Goal: Task Accomplishment & Management: Manage account settings

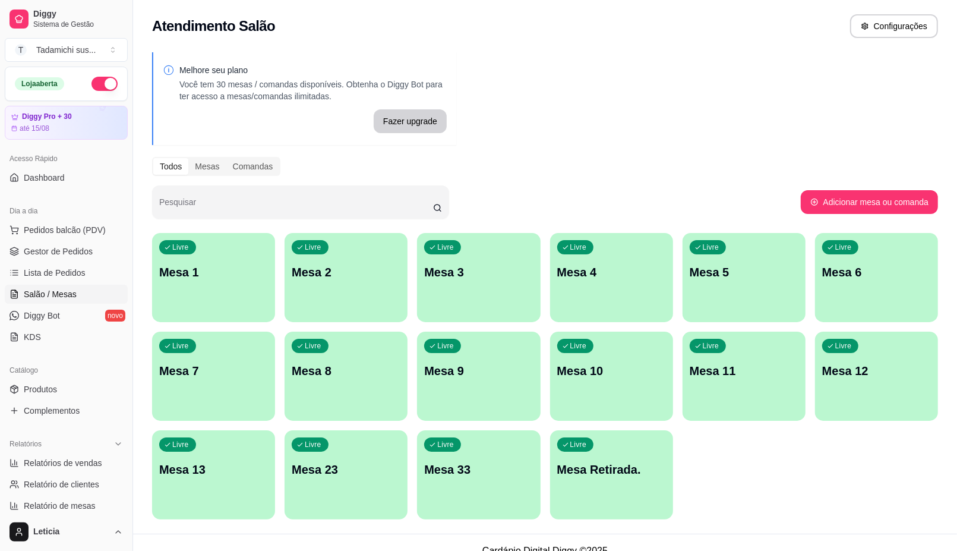
click at [637, 459] on div "Livre Mesa Retirada." at bounding box center [611, 467] width 123 height 75
click at [642, 473] on p "Mesa Retirada." at bounding box center [611, 470] width 106 height 16
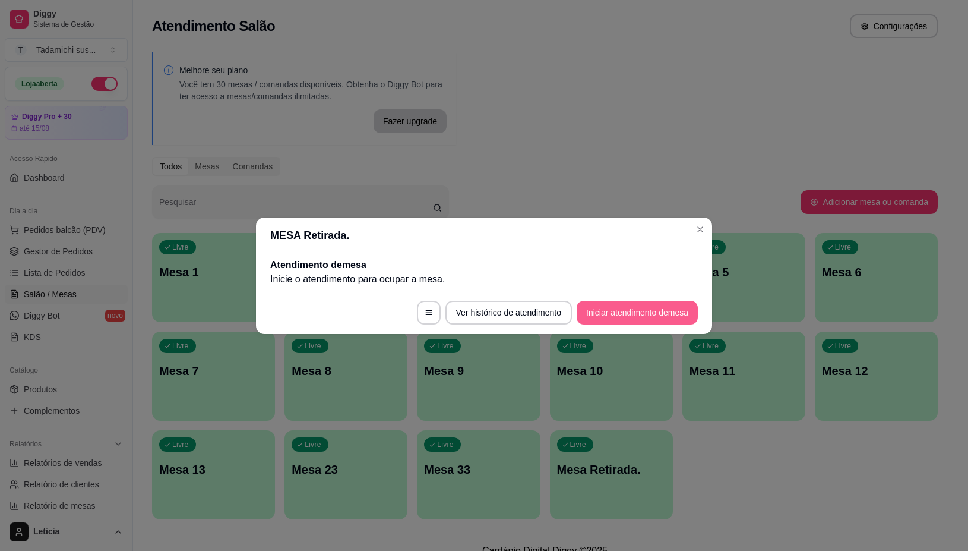
click at [651, 312] on button "Iniciar atendimento de mesa" at bounding box center [637, 313] width 121 height 24
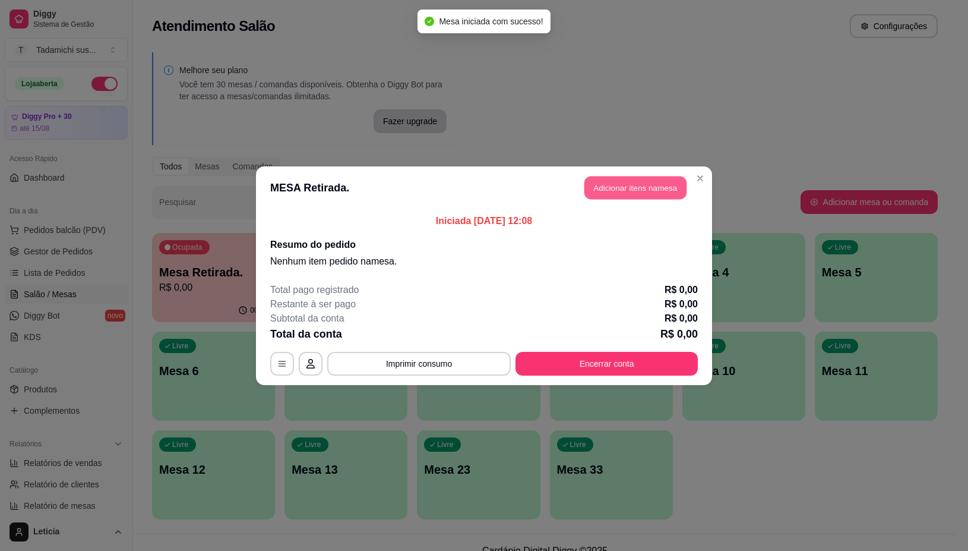
click at [648, 185] on button "Adicionar itens na mesa" at bounding box center [636, 187] width 102 height 23
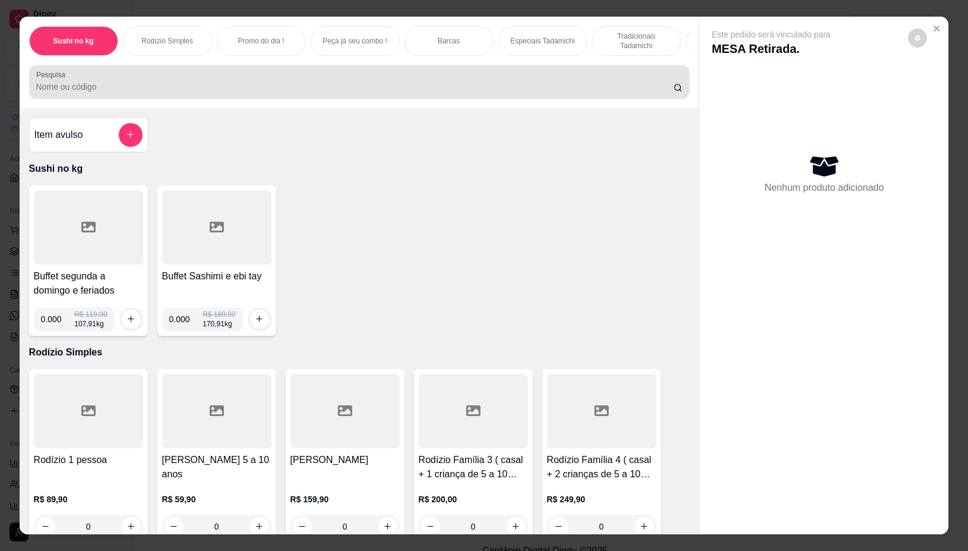
click at [219, 88] on input "Pesquisa" at bounding box center [354, 87] width 637 height 12
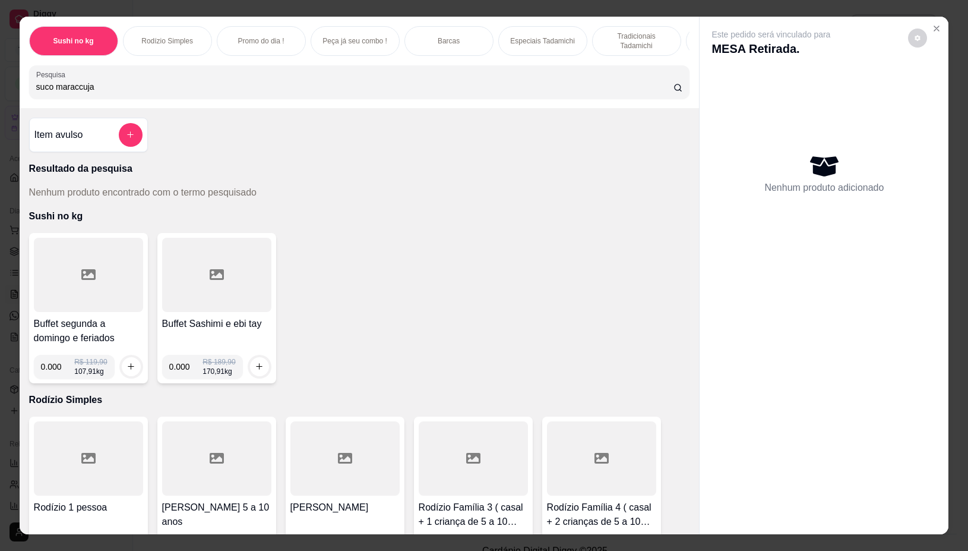
click at [69, 90] on input "suco maraccuja" at bounding box center [354, 87] width 637 height 12
click at [71, 90] on input "suco maraccuja" at bounding box center [354, 87] width 637 height 12
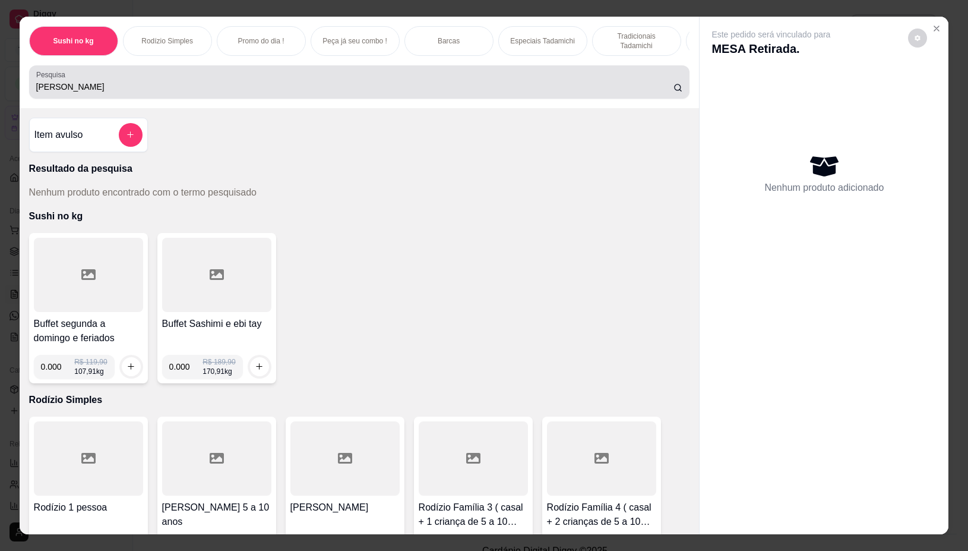
click at [674, 93] on icon at bounding box center [679, 88] width 10 height 10
click at [108, 93] on input "[PERSON_NAME]" at bounding box center [354, 87] width 637 height 12
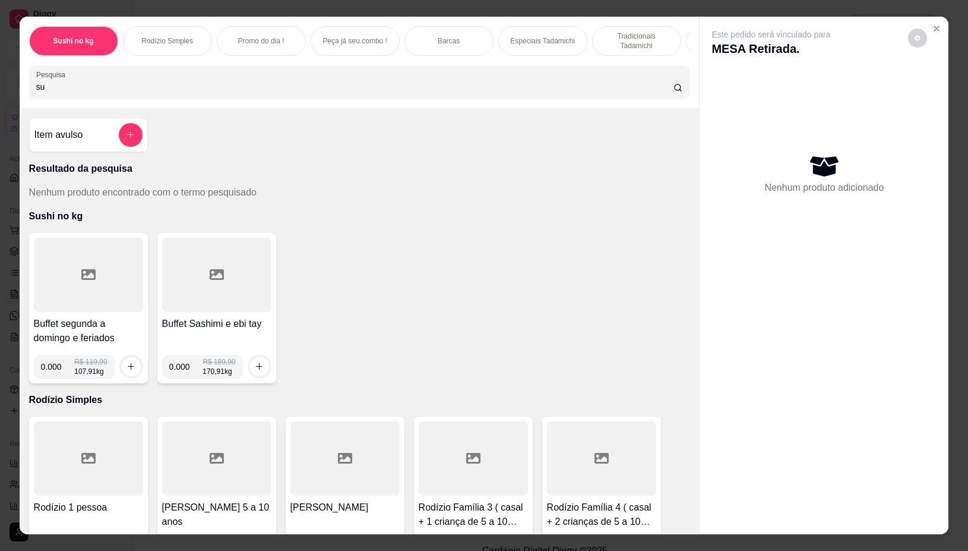
type input "s"
click at [99, 93] on input "Pesquisa" at bounding box center [354, 87] width 637 height 12
click at [183, 93] on input "maracu" at bounding box center [354, 87] width 637 height 12
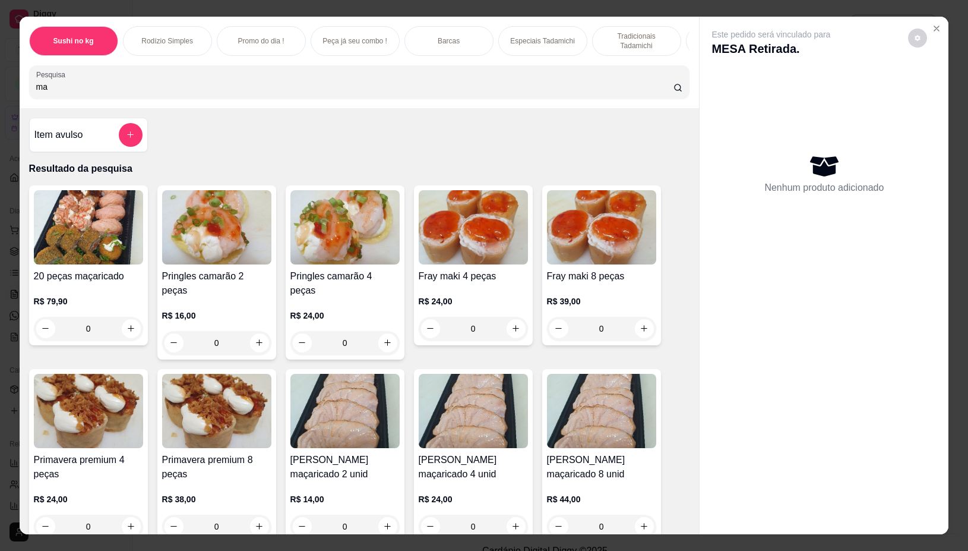
type input "m"
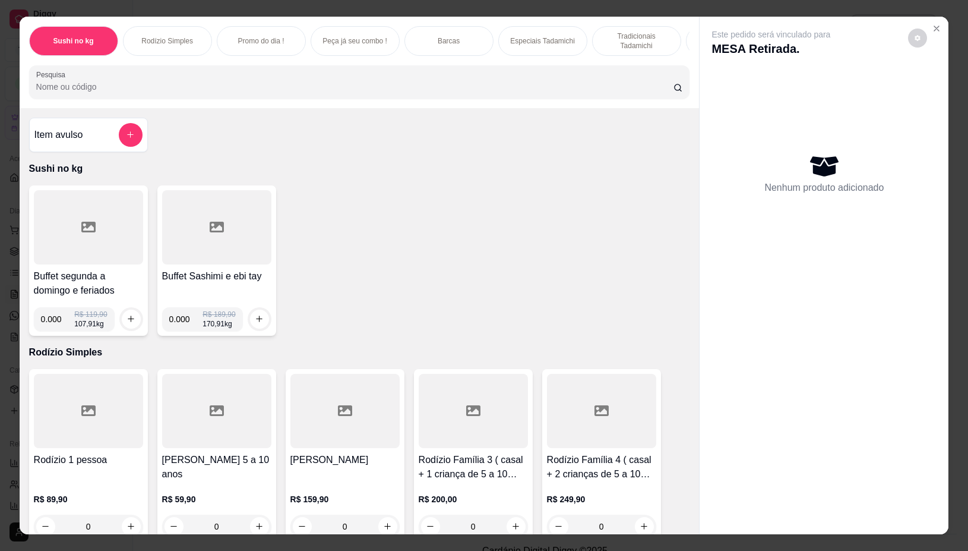
click at [98, 239] on div at bounding box center [88, 227] width 109 height 74
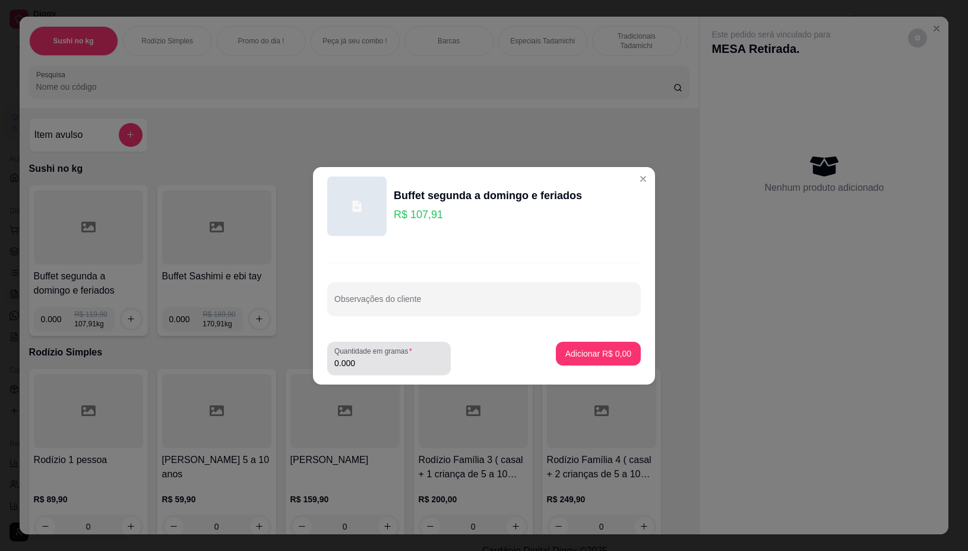
click at [402, 361] on input "0.000" at bounding box center [388, 363] width 109 height 12
type input "0.288"
click at [606, 355] on p "Adicionar R$ 31,08" at bounding box center [596, 353] width 69 height 11
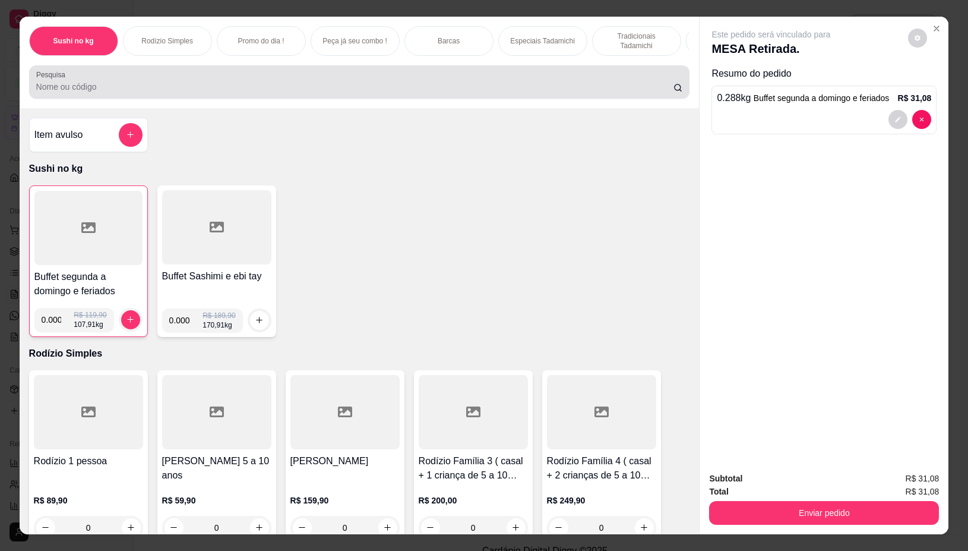
click at [238, 87] on input "Pesquisa" at bounding box center [354, 87] width 637 height 12
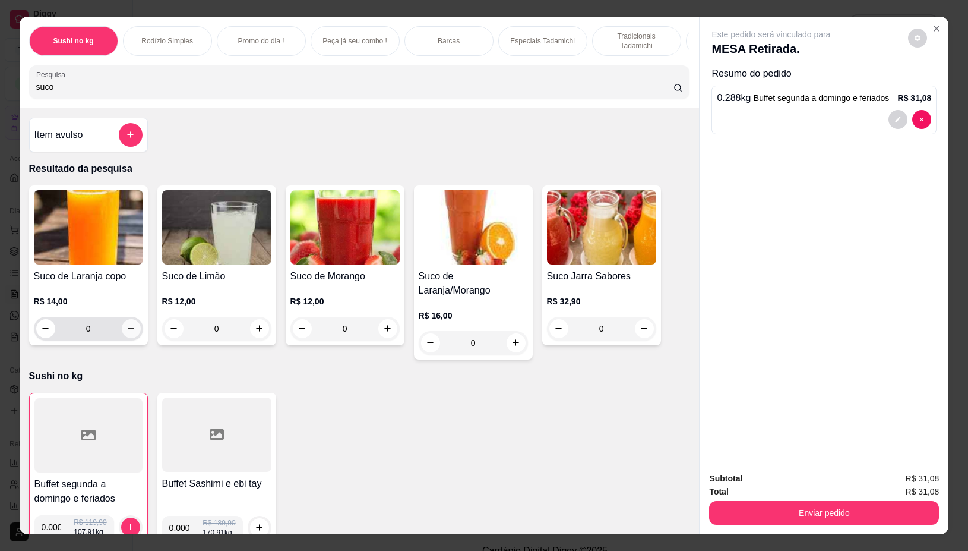
type input "suco"
click at [128, 333] on icon "increase-product-quantity" at bounding box center [131, 328] width 9 height 9
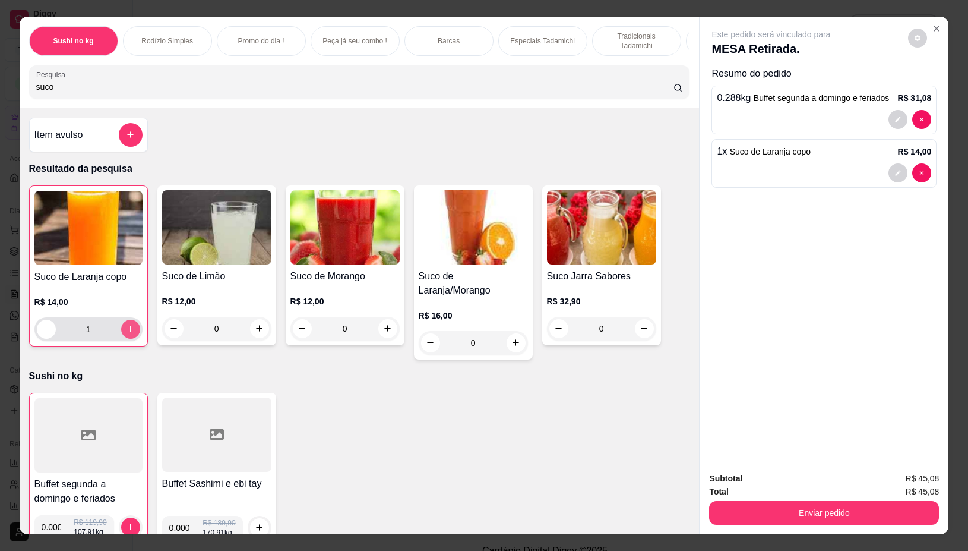
type input "1"
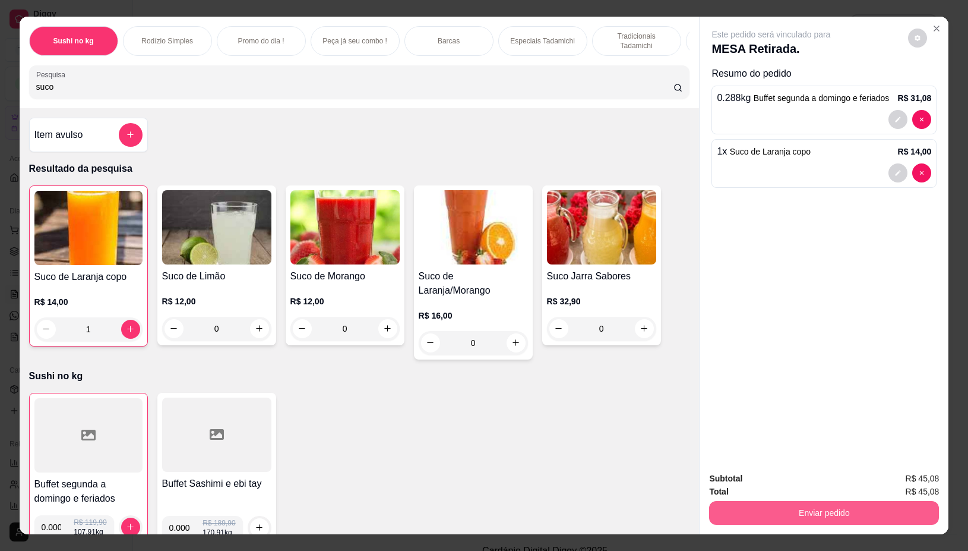
click at [823, 501] on button "Enviar pedido" at bounding box center [824, 513] width 230 height 24
click at [817, 484] on button "Não registrar e enviar pedido" at bounding box center [784, 478] width 120 height 22
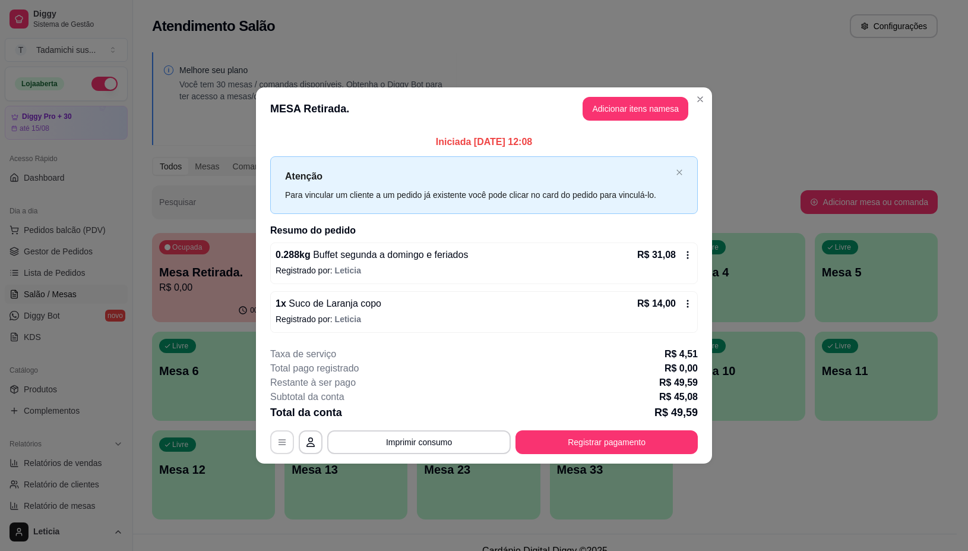
click at [283, 443] on icon "button" at bounding box center [282, 442] width 7 height 5
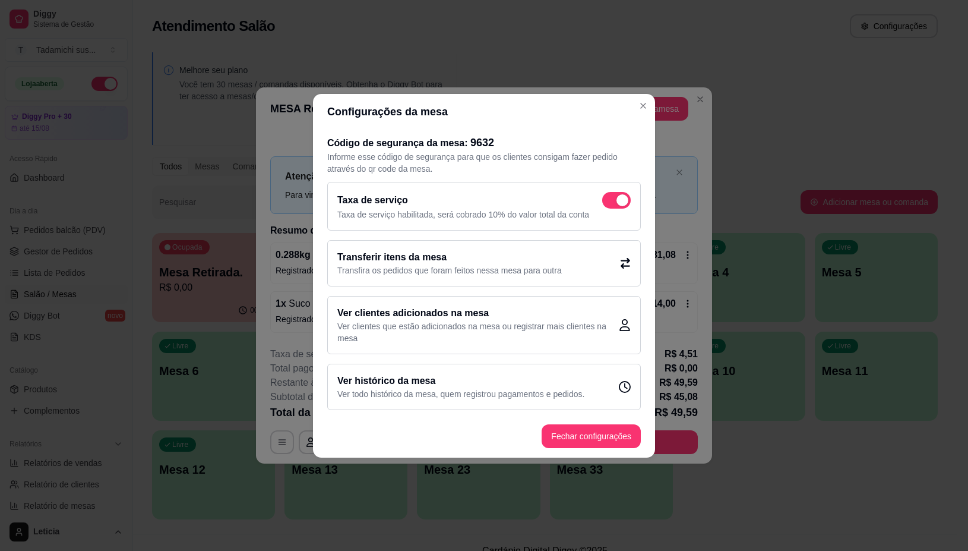
click at [613, 198] on span at bounding box center [616, 200] width 29 height 17
click at [610, 202] on input "checkbox" at bounding box center [606, 206] width 8 height 8
checkbox input "false"
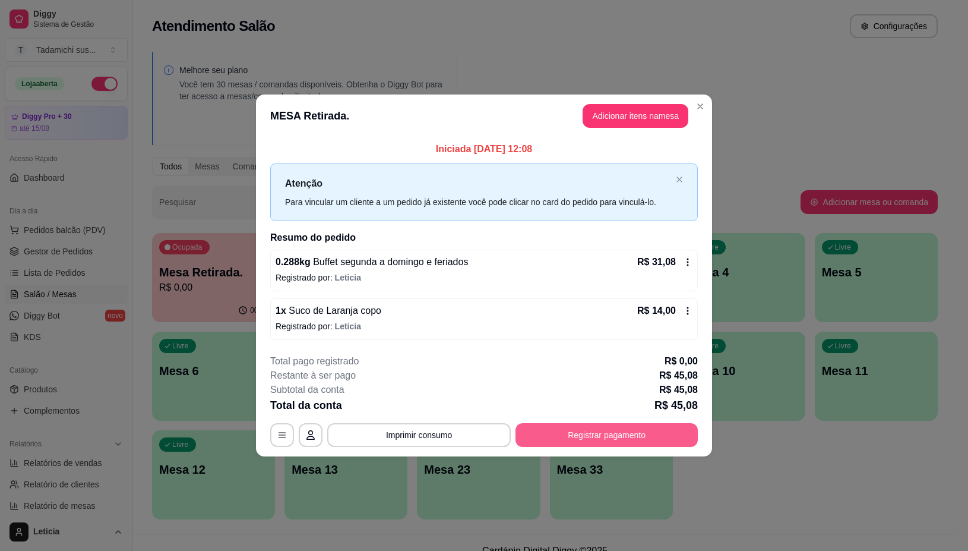
click at [614, 434] on button "Registrar pagamento" at bounding box center [607, 435] width 182 height 24
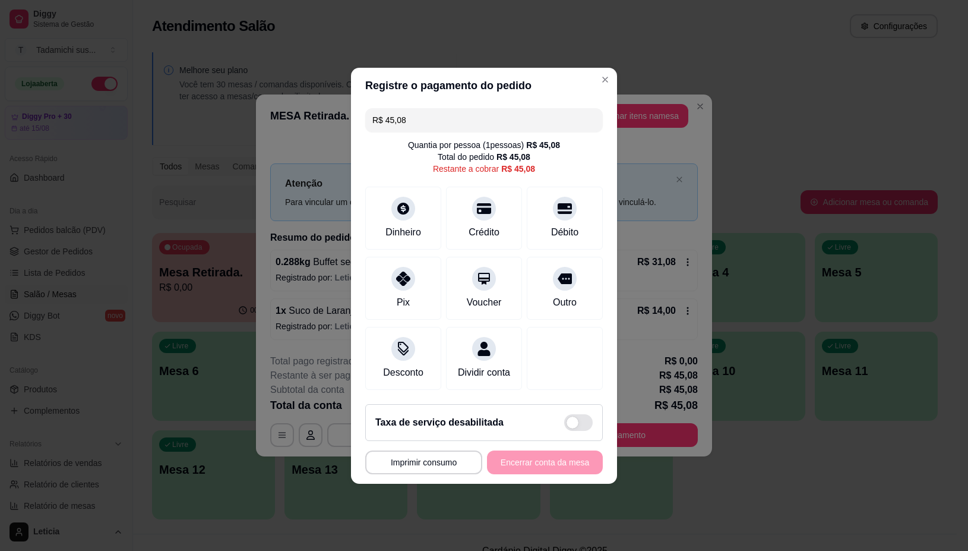
click at [434, 115] on input "R$ 45,08" at bounding box center [483, 120] width 223 height 24
click at [550, 223] on div "Débito" at bounding box center [565, 230] width 30 height 15
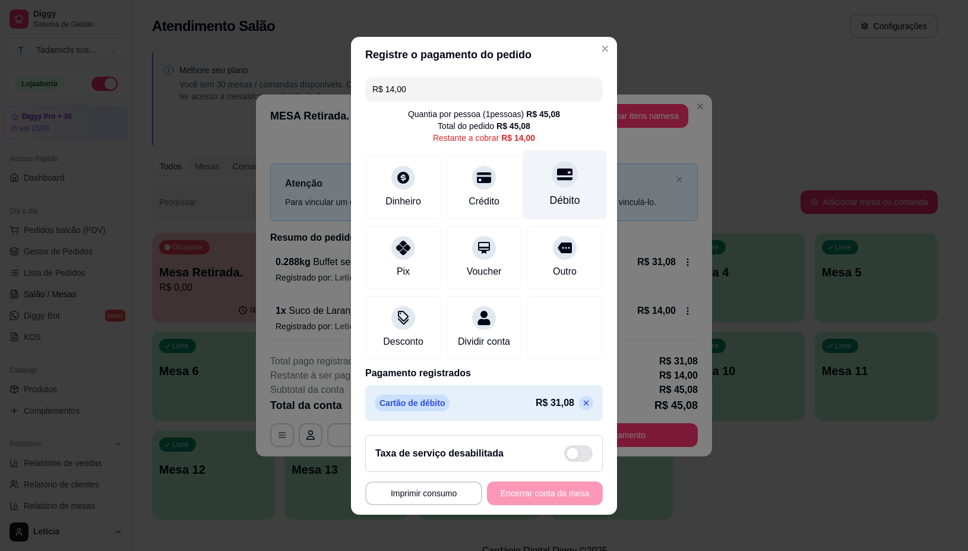
click at [559, 179] on div "Débito" at bounding box center [565, 185] width 84 height 70
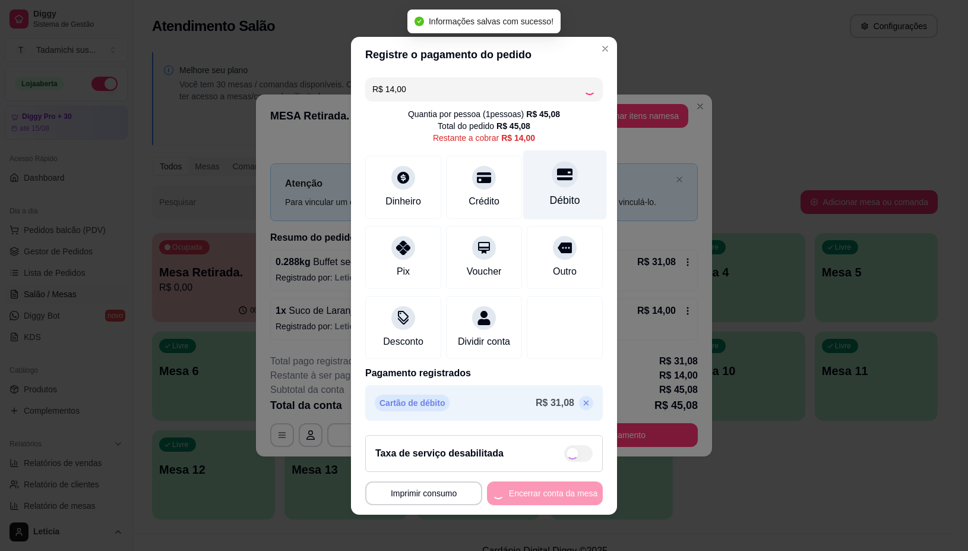
type input "R$ 0,00"
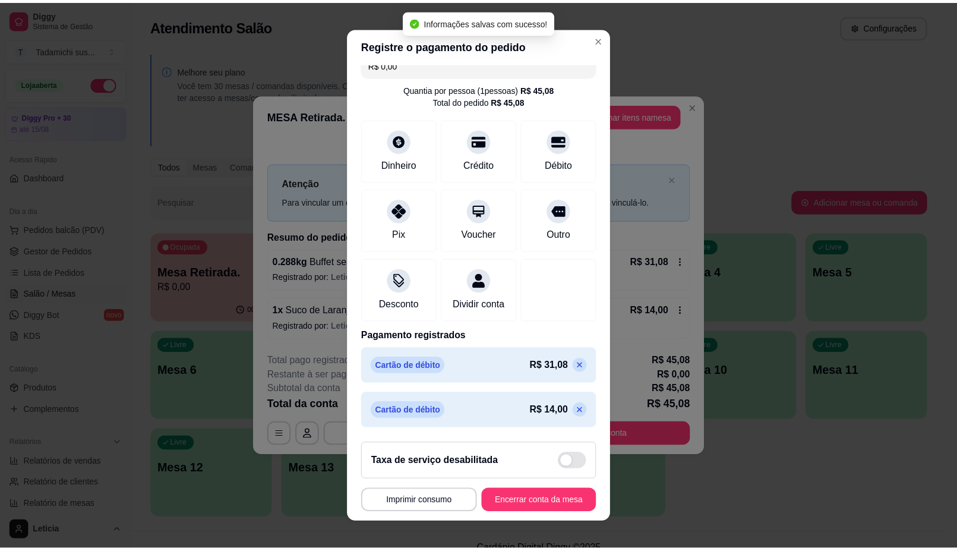
scroll to position [30, 0]
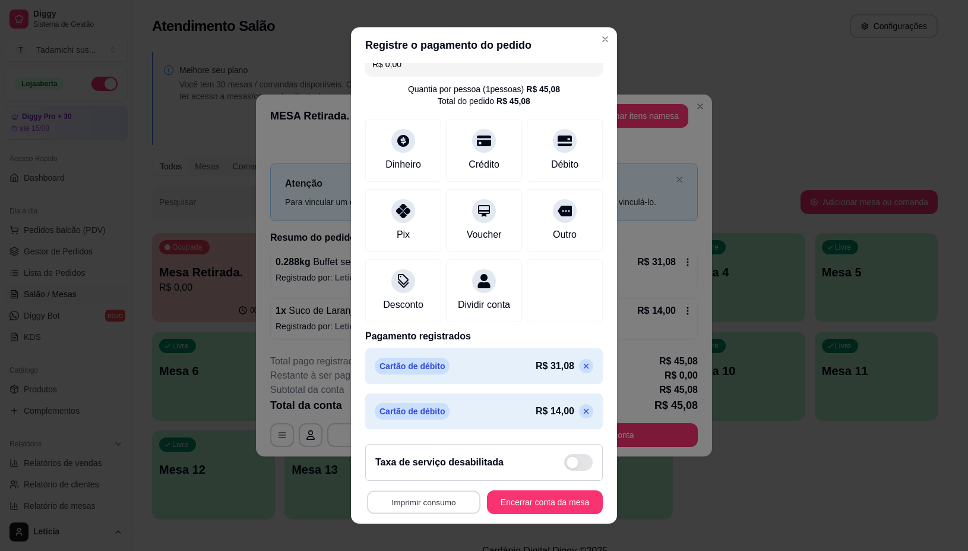
click at [431, 504] on button "Imprimir consumo" at bounding box center [423, 501] width 113 height 23
click at [438, 450] on button "IMPRESSORA" at bounding box center [419, 450] width 89 height 18
click at [554, 501] on button "Encerrar conta da mesa" at bounding box center [545, 501] width 112 height 23
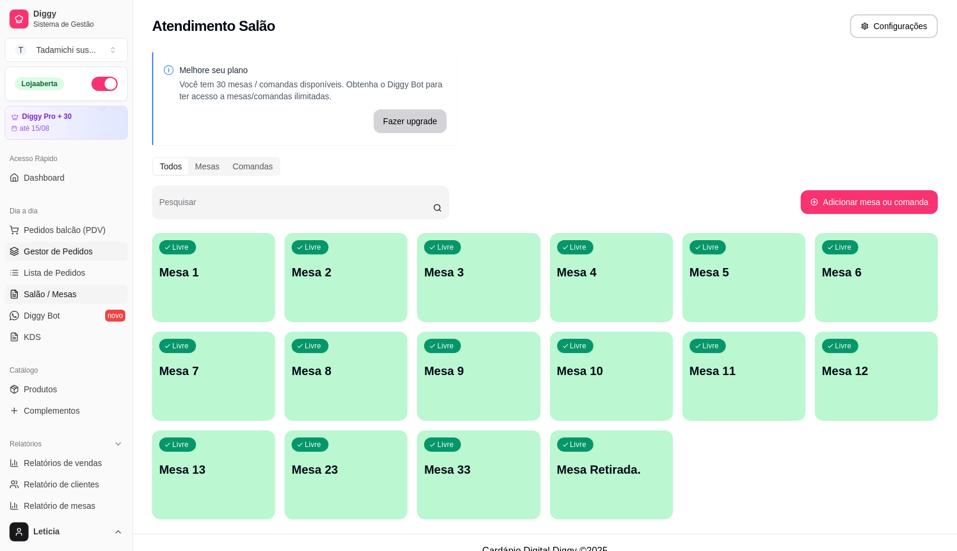
click at [55, 258] on link "Gestor de Pedidos" at bounding box center [66, 251] width 123 height 19
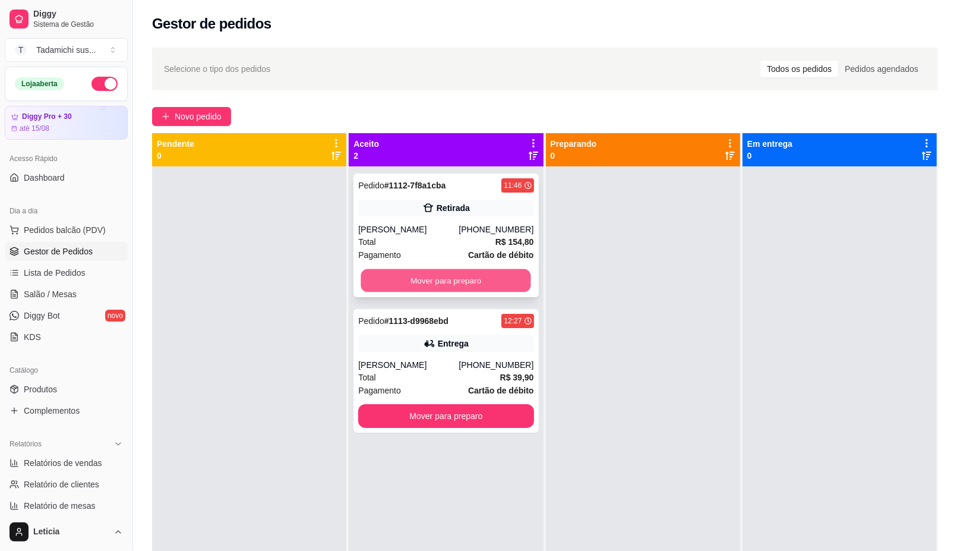
click at [392, 282] on button "Mover para preparo" at bounding box center [446, 280] width 170 height 23
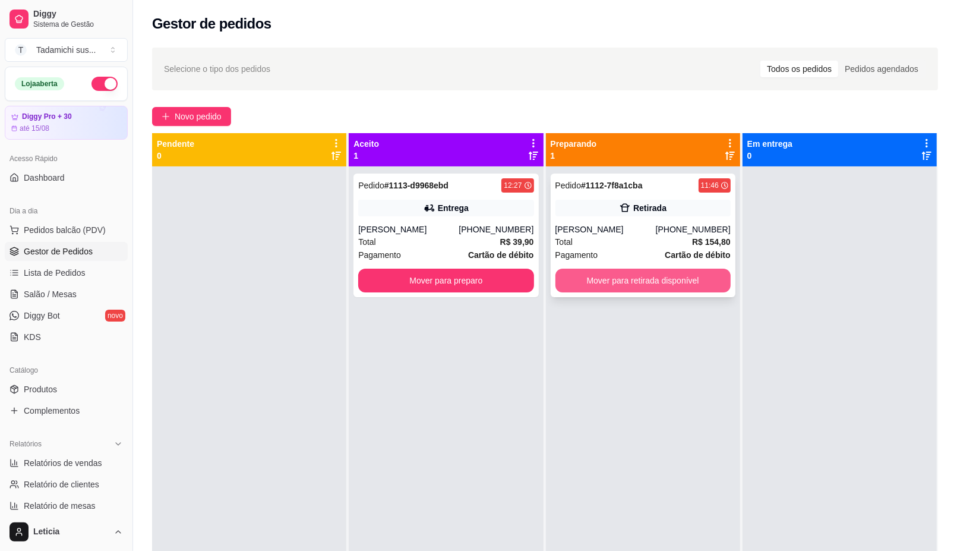
click at [612, 284] on button "Mover para retirada disponível" at bounding box center [642, 281] width 175 height 24
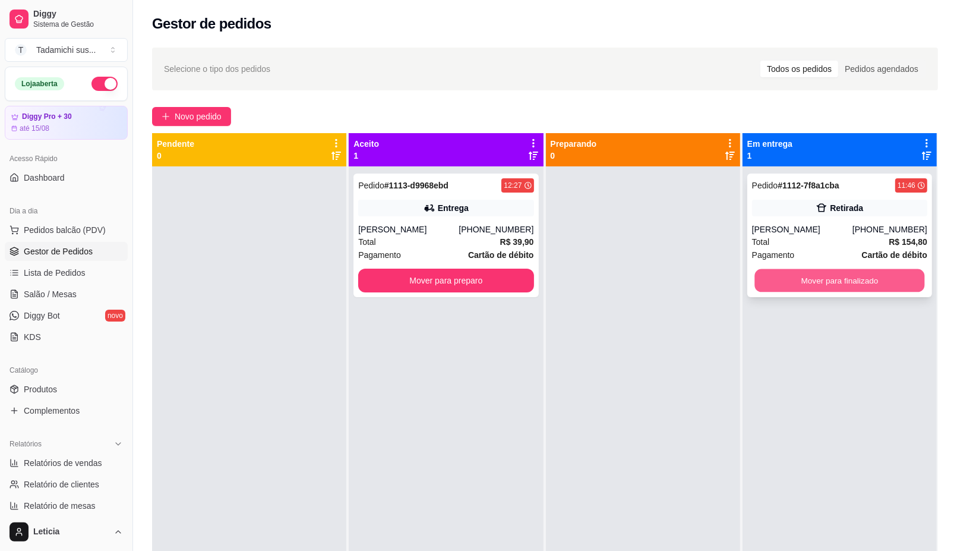
click at [790, 279] on button "Mover para finalizado" at bounding box center [839, 280] width 170 height 23
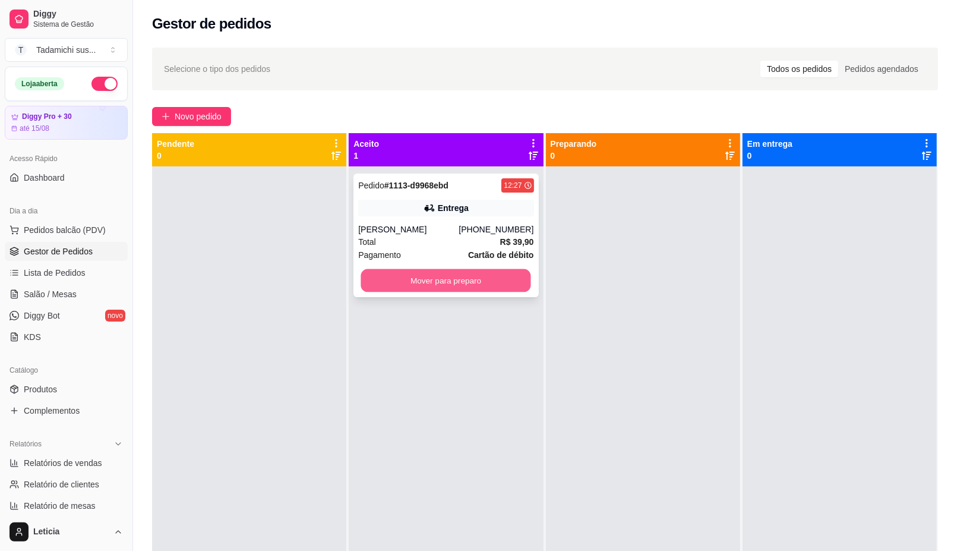
click at [487, 278] on button "Mover para preparo" at bounding box center [446, 280] width 170 height 23
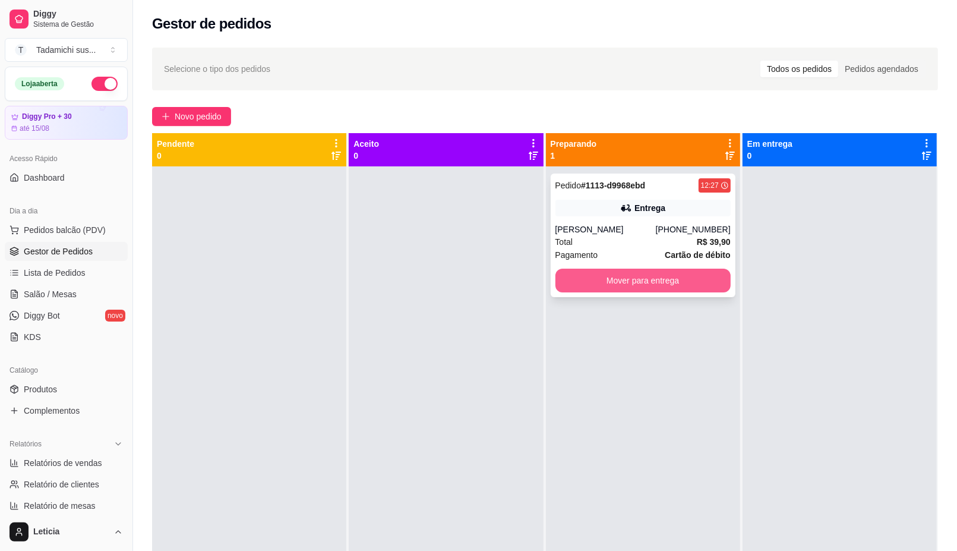
click at [611, 283] on button "Mover para entrega" at bounding box center [642, 281] width 175 height 24
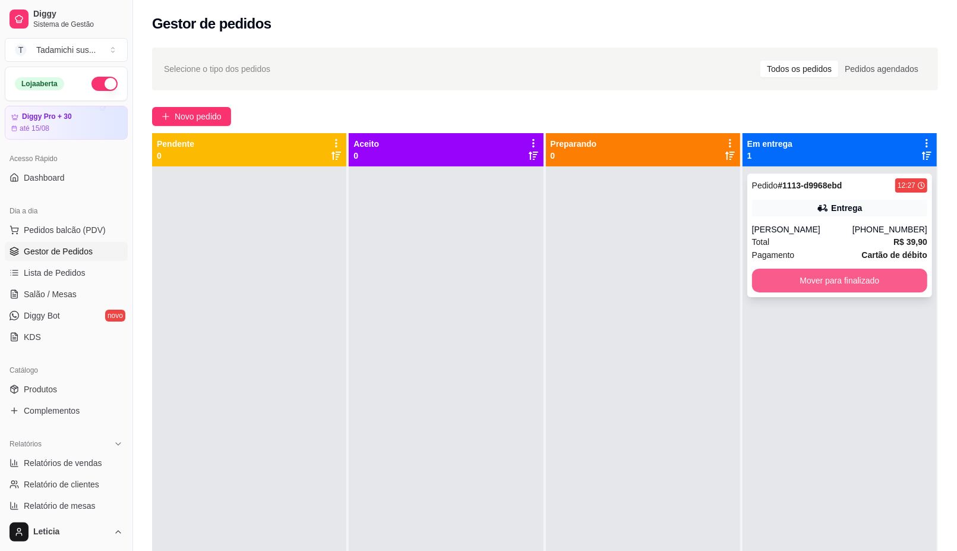
click at [784, 289] on button "Mover para finalizado" at bounding box center [839, 281] width 175 height 24
